Goal: Task Accomplishment & Management: Complete application form

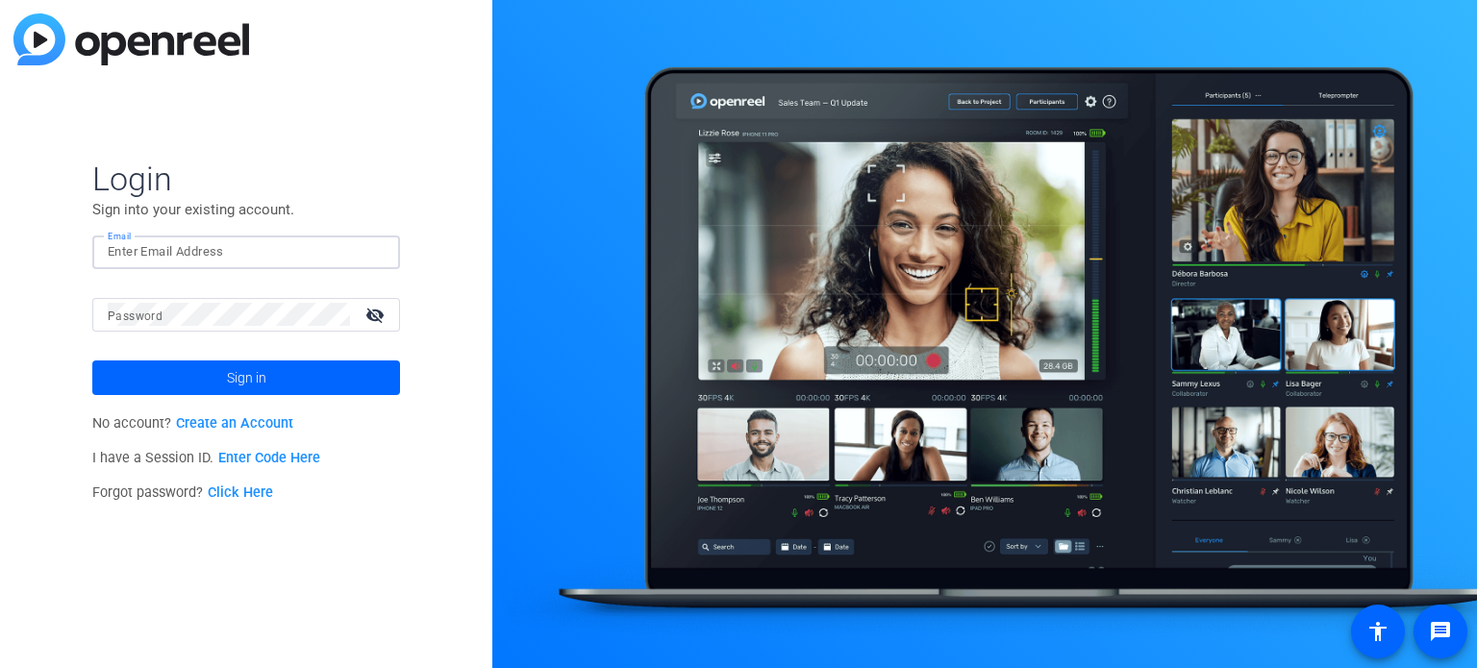
click at [199, 255] on input "Email" at bounding box center [246, 251] width 277 height 23
click at [111, 253] on input "jshah@gmail.com" at bounding box center [246, 251] width 277 height 23
type input "[EMAIL_ADDRESS][DOMAIN_NAME]"
click at [350, 381] on span at bounding box center [246, 378] width 308 height 46
click at [379, 312] on mat-icon "visibility_off" at bounding box center [377, 315] width 46 height 28
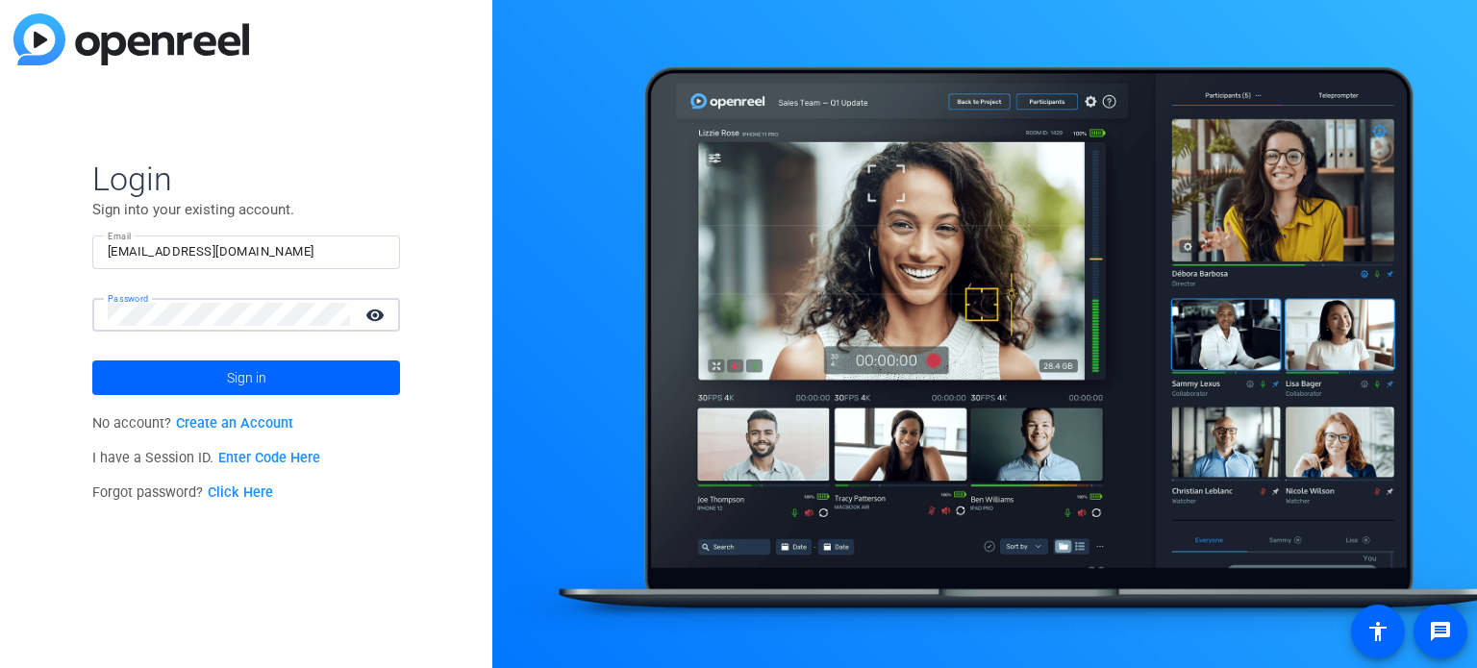
click at [379, 312] on mat-icon "visibility" at bounding box center [377, 315] width 46 height 28
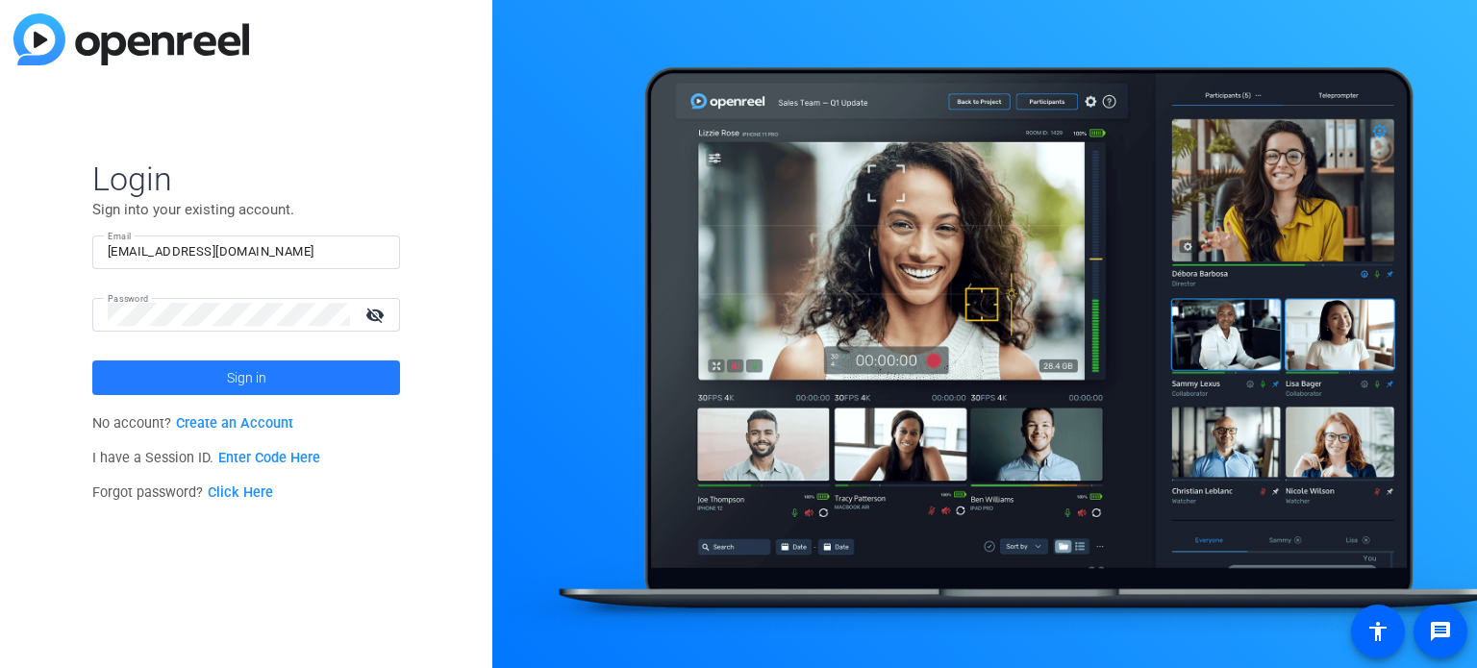
click at [320, 373] on span at bounding box center [246, 378] width 308 height 46
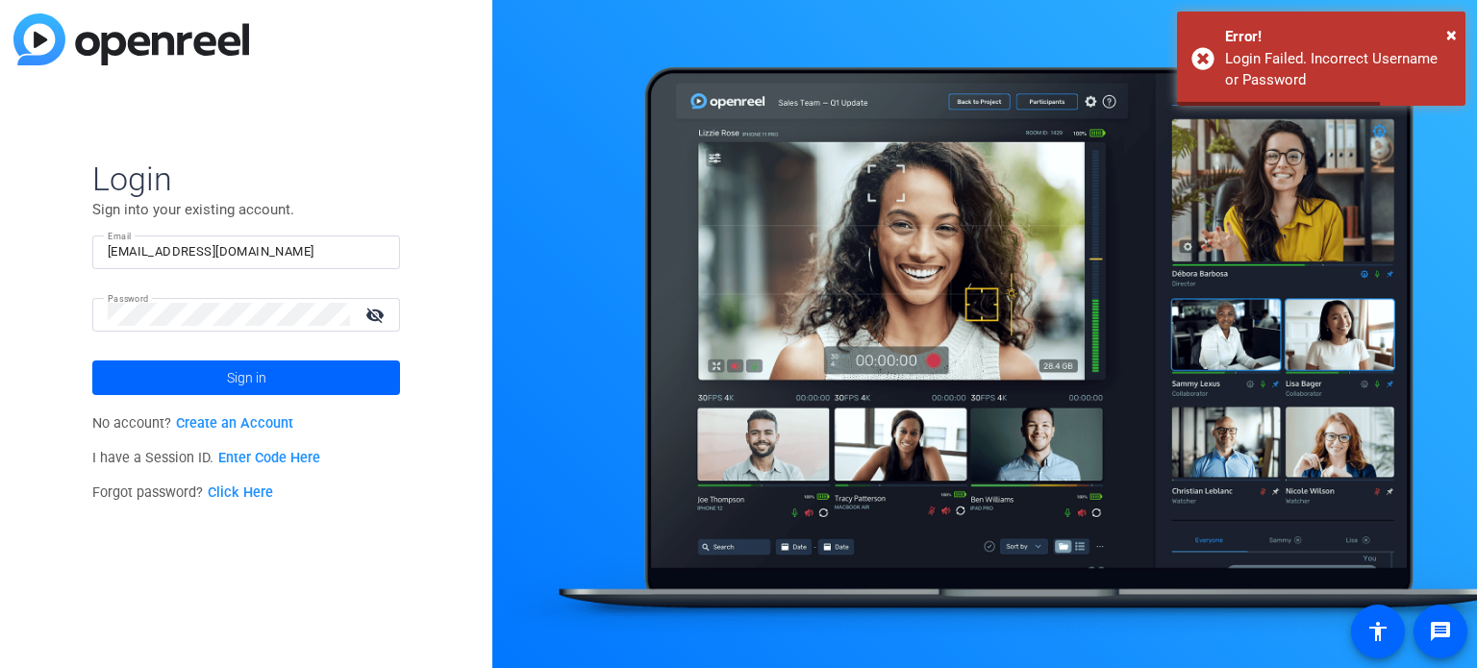
click at [263, 422] on link "Create an Account" at bounding box center [234, 423] width 117 height 16
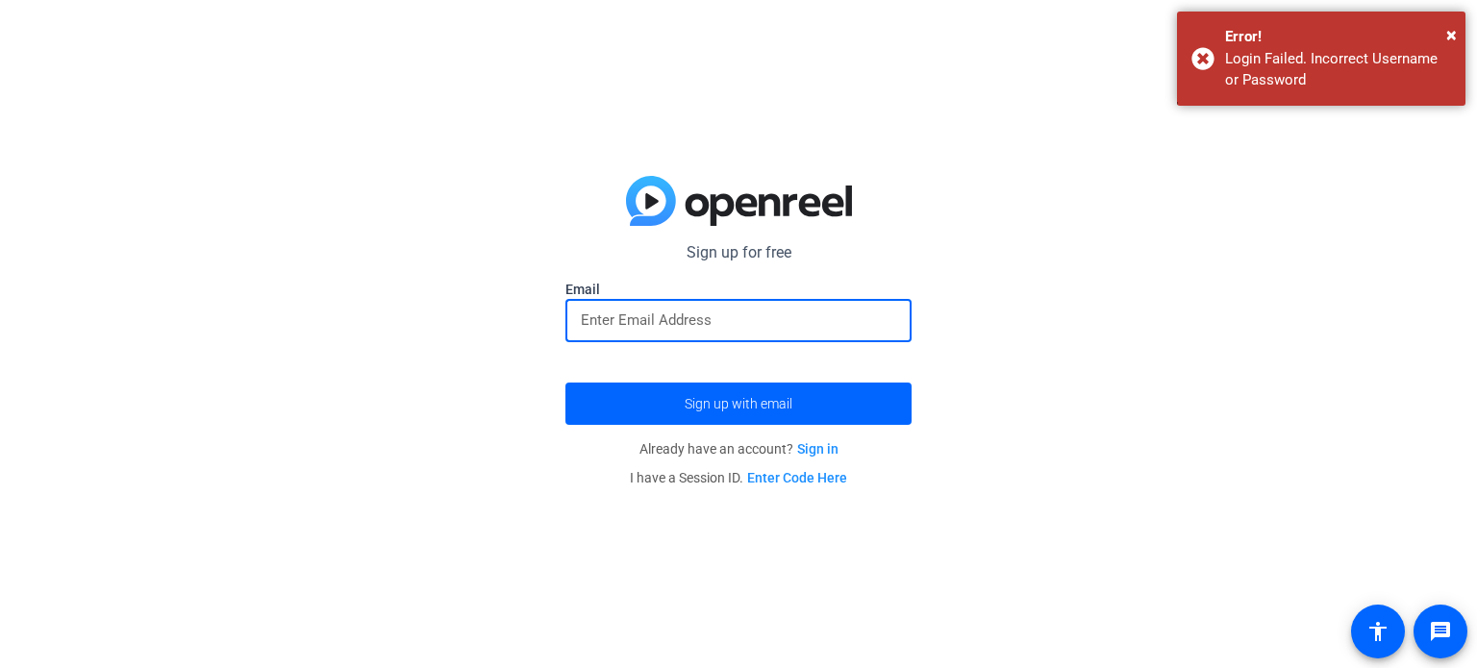
click at [585, 313] on input "email" at bounding box center [738, 320] width 315 height 23
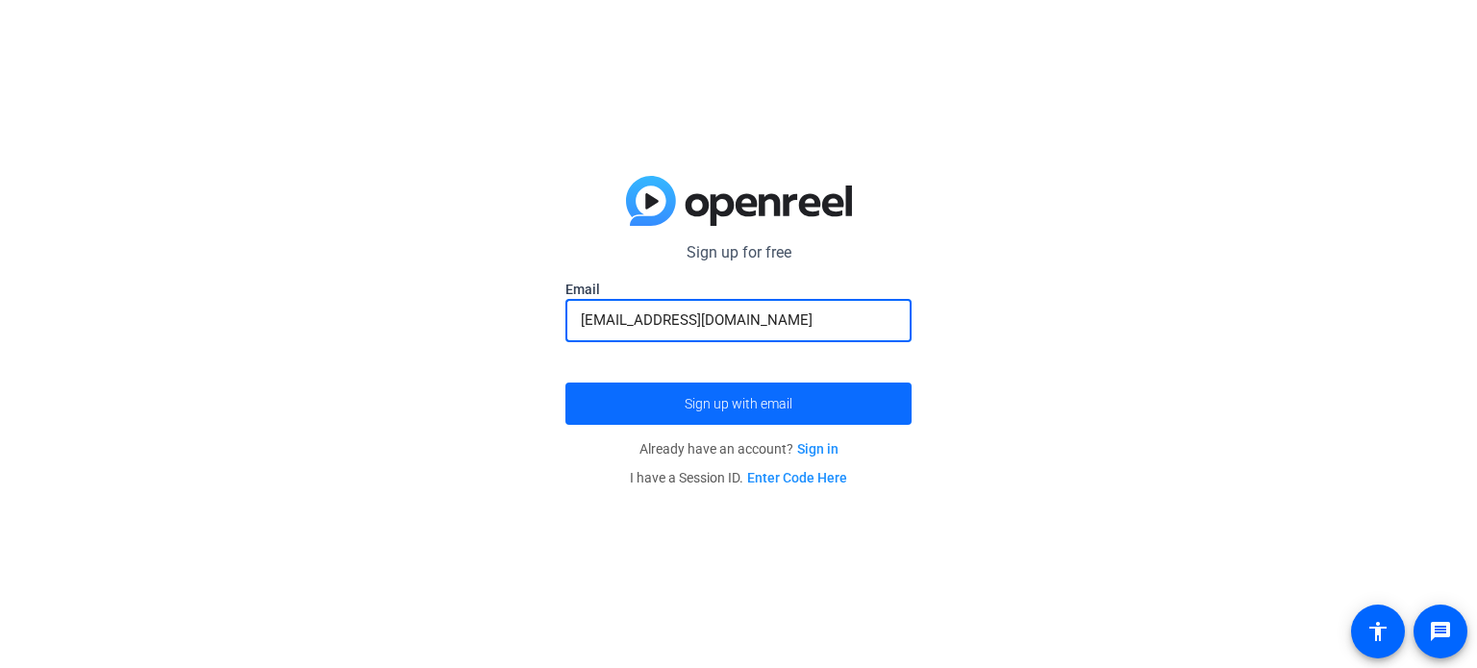
click at [852, 402] on span "submit" at bounding box center [738, 404] width 346 height 46
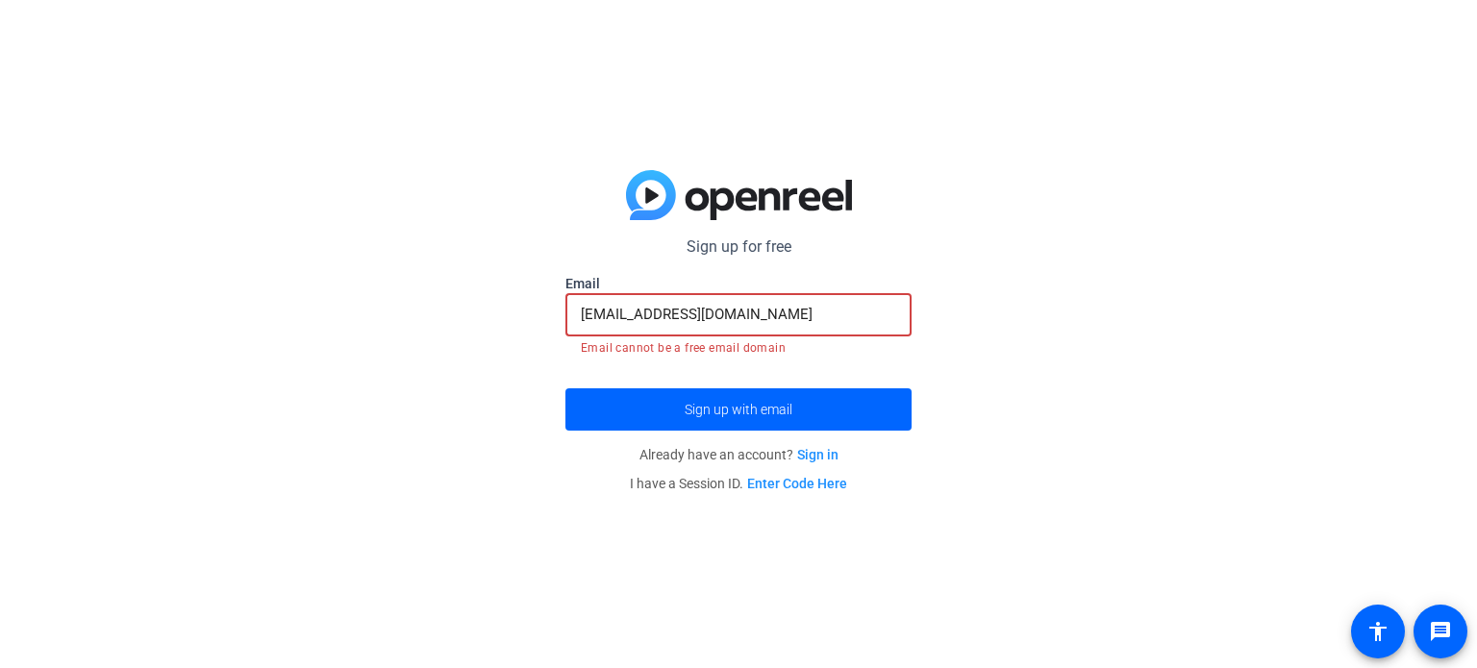
drag, startPoint x: 625, startPoint y: 314, endPoint x: 587, endPoint y: 313, distance: 38.5
click at [587, 313] on input "[EMAIL_ADDRESS][DOMAIN_NAME]" at bounding box center [738, 314] width 315 height 23
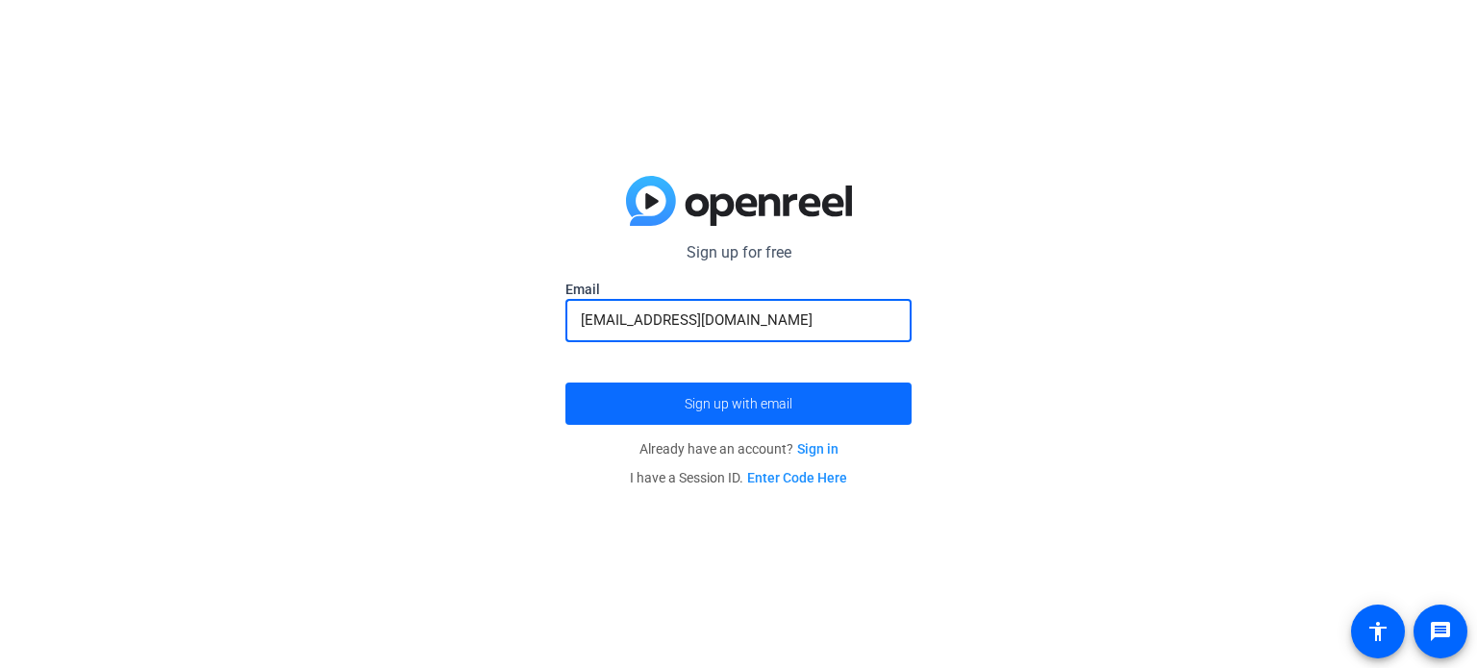
type input "jshah@gmail.com"
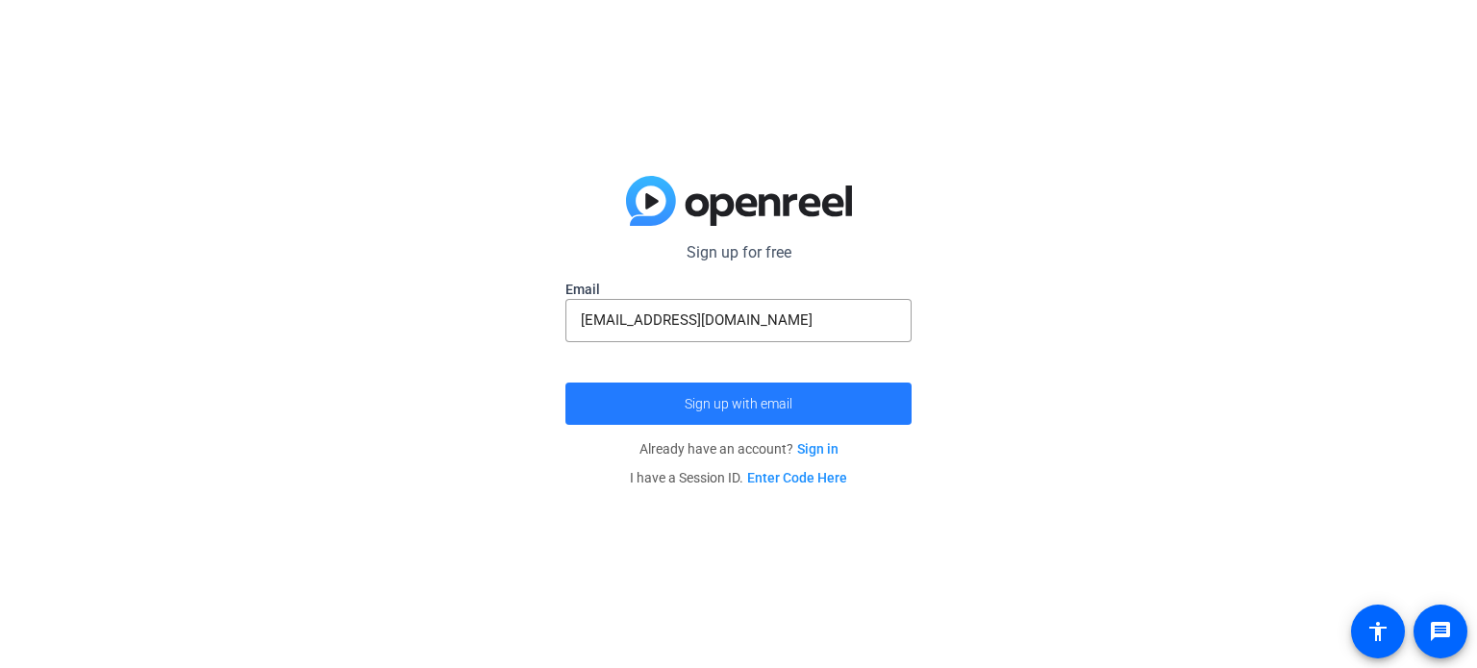
click at [718, 391] on span "submit" at bounding box center [738, 404] width 346 height 46
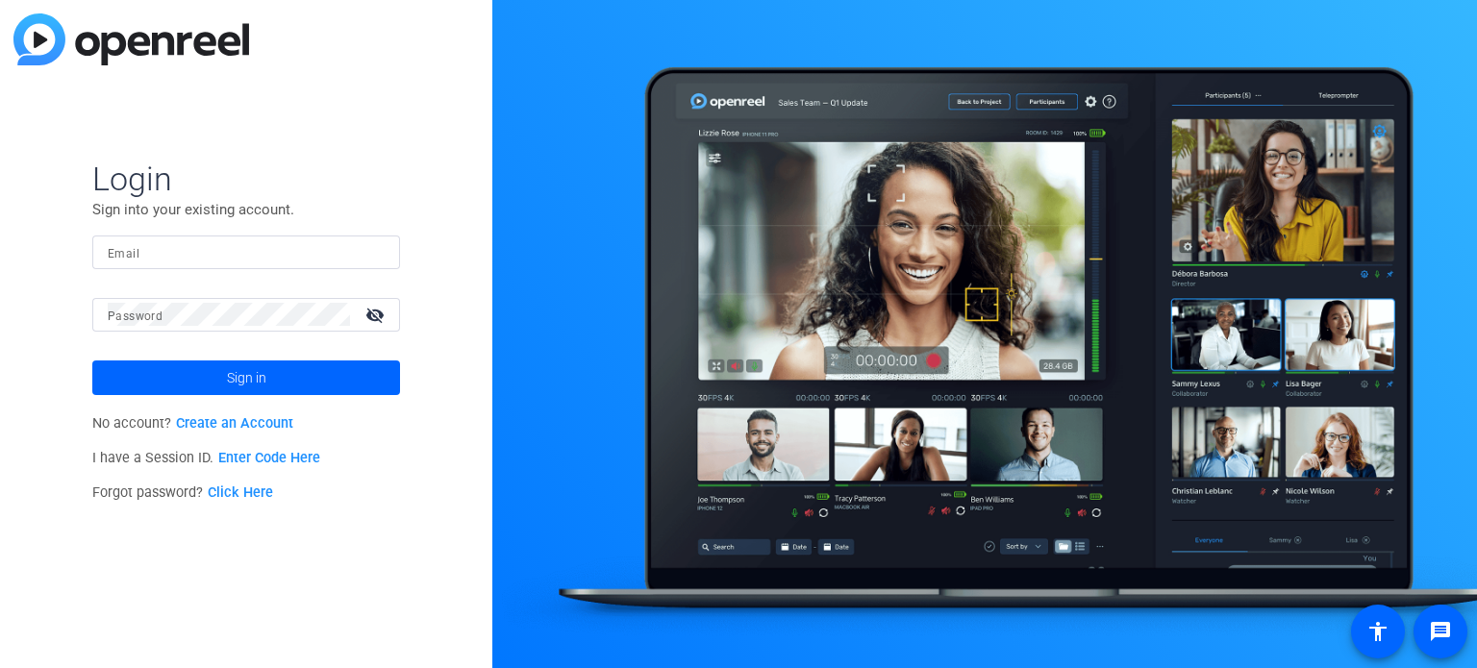
type input "[EMAIL_ADDRESS][DOMAIN_NAME]"
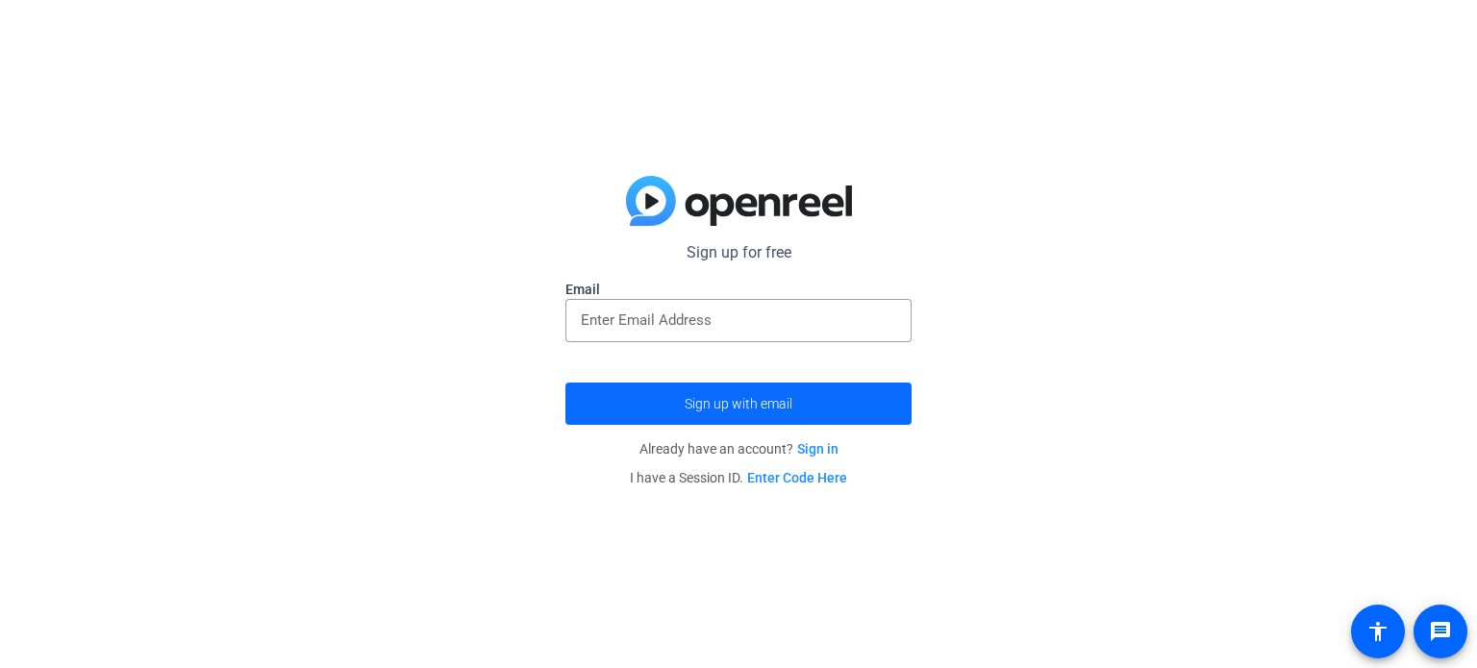
type input "[EMAIL_ADDRESS][DOMAIN_NAME]"
click at [895, 401] on span "submit" at bounding box center [738, 404] width 346 height 46
